Goal: Task Accomplishment & Management: Manage account settings

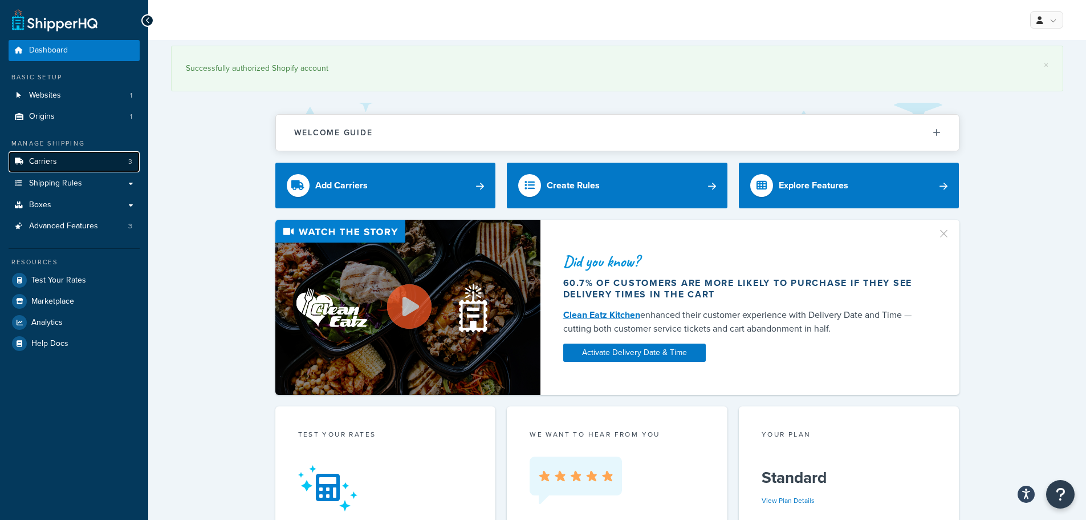
click at [75, 162] on link "Carriers 3" at bounding box center [74, 161] width 131 height 21
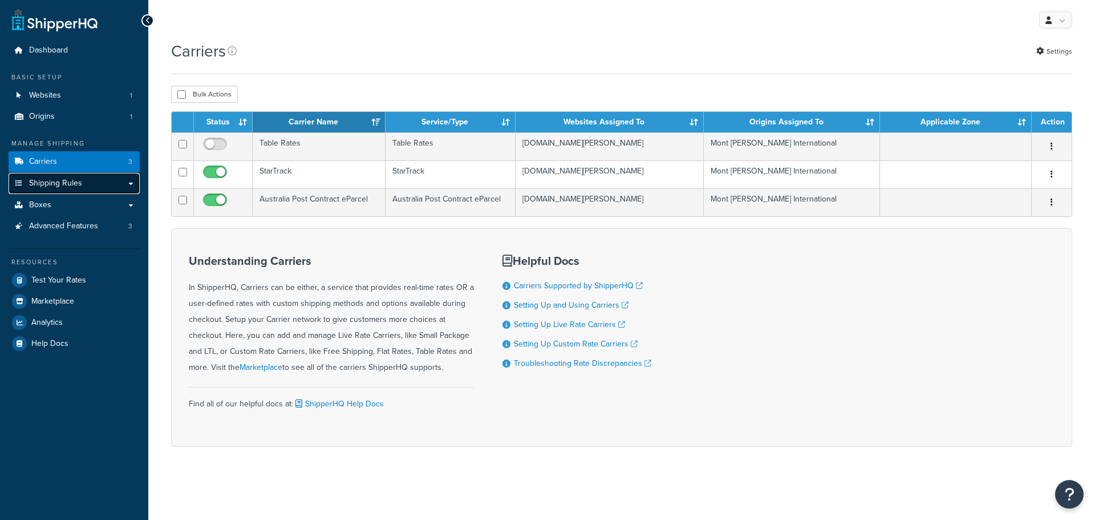
click at [83, 179] on link "Shipping Rules" at bounding box center [74, 183] width 131 height 21
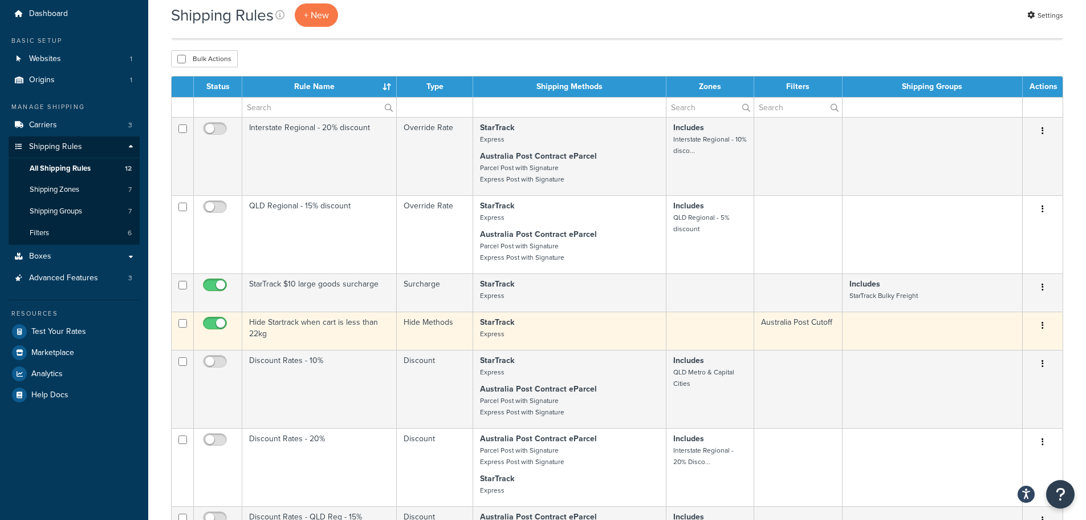
scroll to position [57, 0]
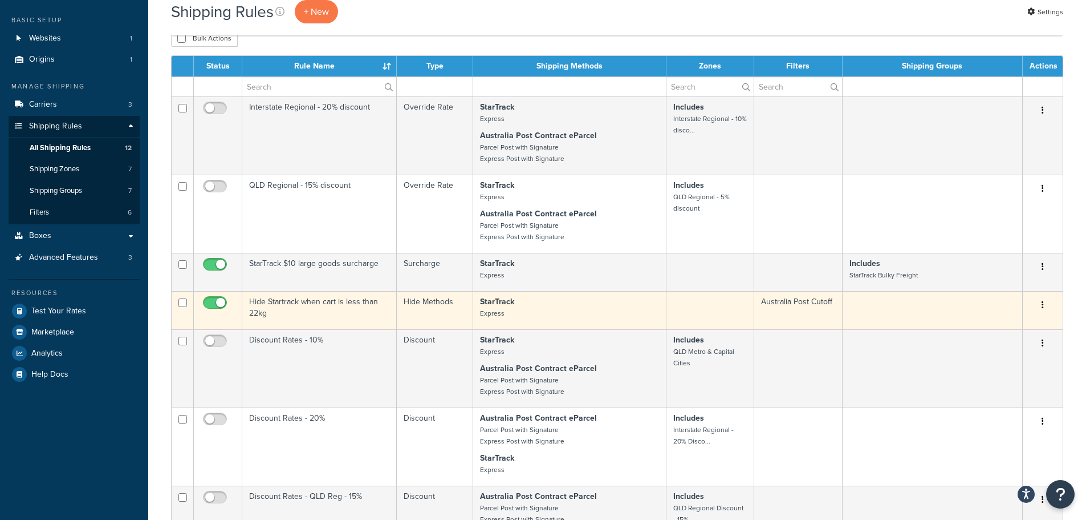
click at [212, 299] on input "checkbox" at bounding box center [216, 305] width 31 height 14
checkbox input "false"
